Goal: Navigation & Orientation: Find specific page/section

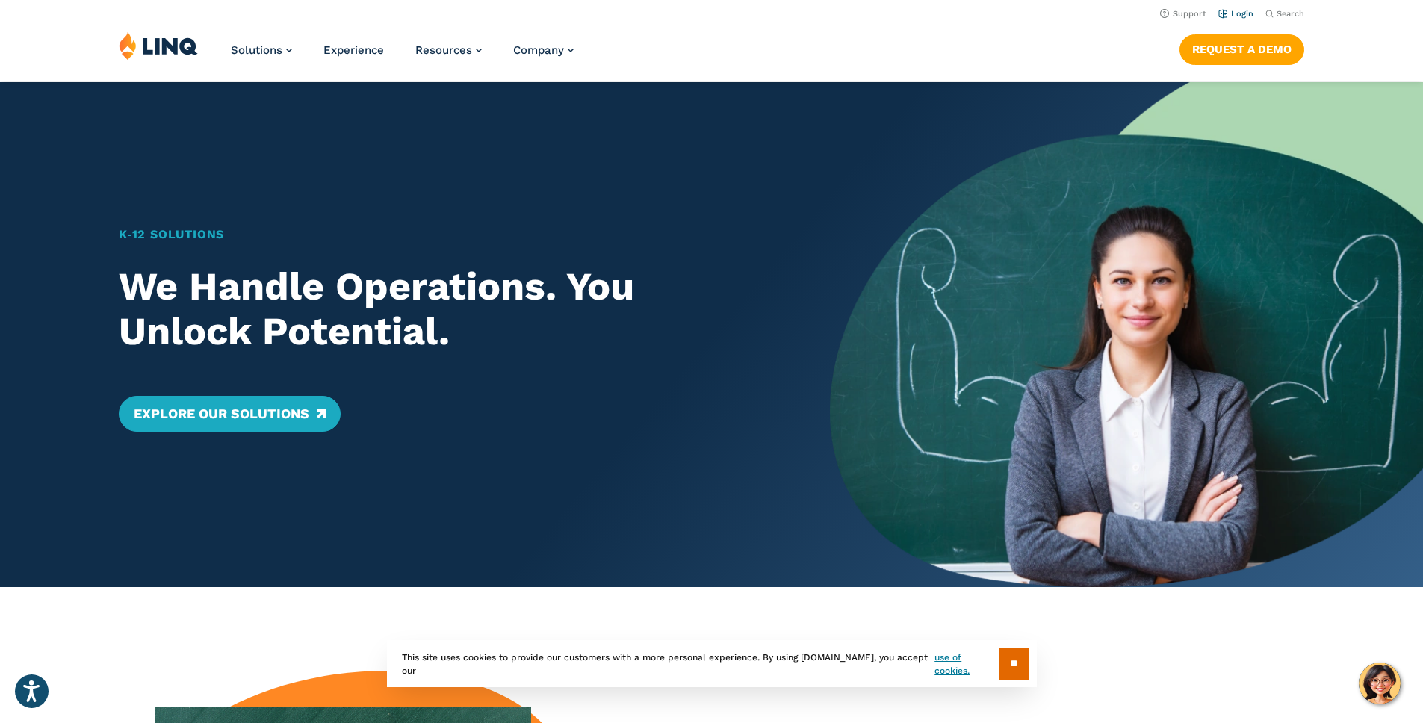
click at [1234, 16] on link "Login" at bounding box center [1236, 14] width 35 height 10
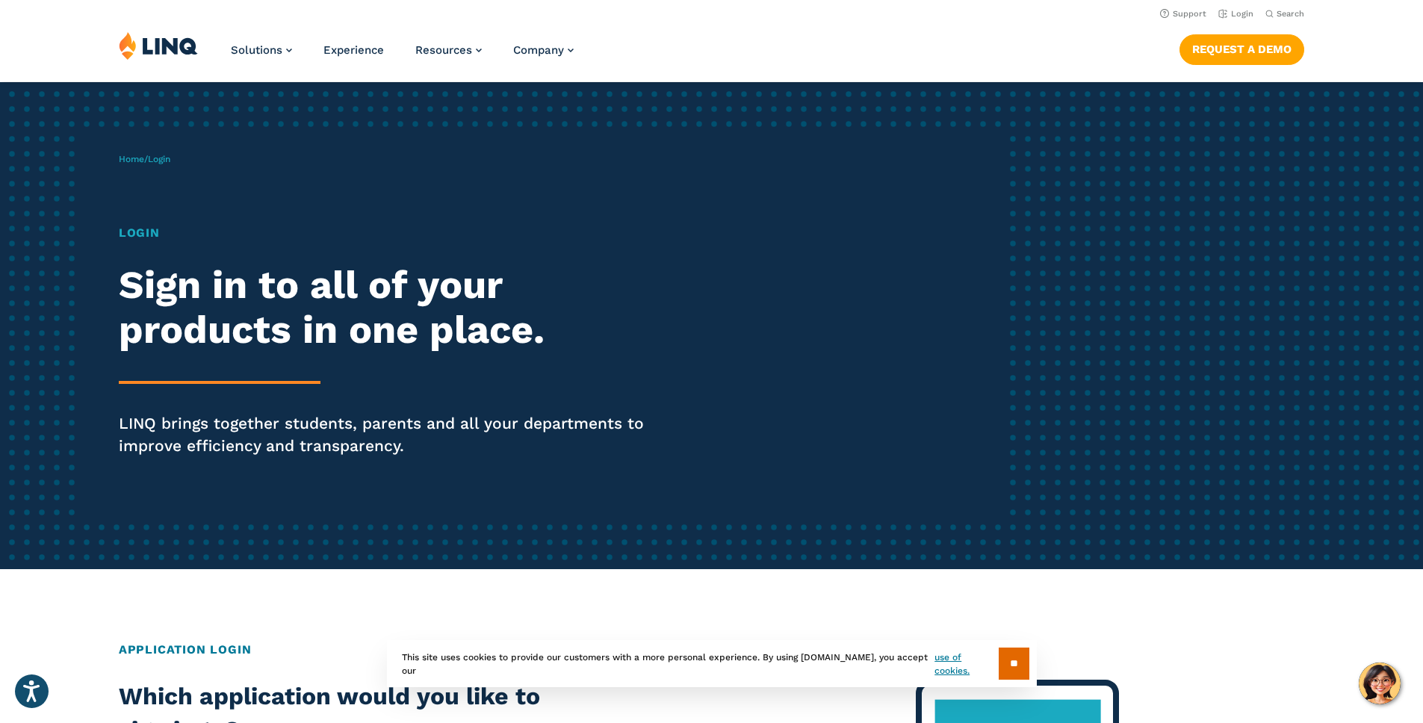
click at [152, 230] on h1 "Login" at bounding box center [393, 233] width 548 height 18
